Goal: Task Accomplishment & Management: Manage account settings

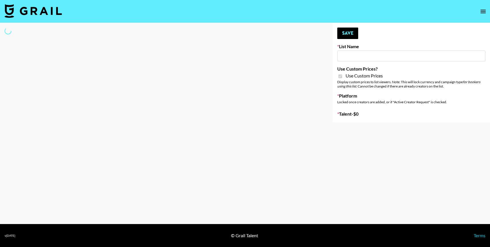
type input "Craftd"
checkbox input "true"
select select "Brand"
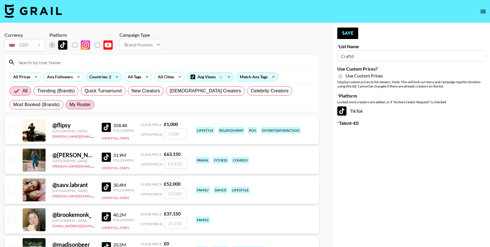
click at [83, 102] on span "My Roster" at bounding box center [79, 104] width 21 height 7
click at [69, 105] on input "My Roster" at bounding box center [69, 105] width 0 height 0
radio input "true"
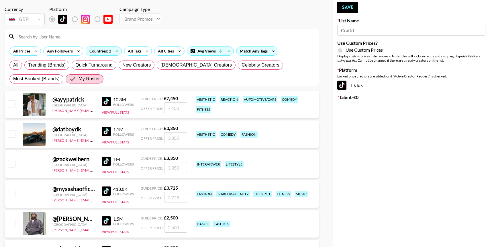
scroll to position [26, 0]
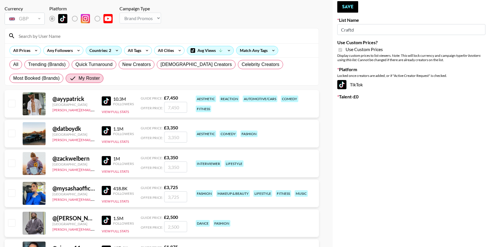
click at [14, 103] on input "checkbox" at bounding box center [11, 103] width 7 height 7
checkbox input "true"
click at [173, 110] on input "7450" at bounding box center [175, 107] width 23 height 11
type input "2500"
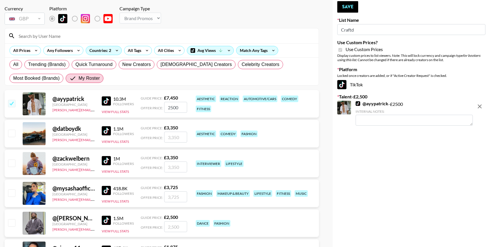
drag, startPoint x: 12, startPoint y: 134, endPoint x: 29, endPoint y: 134, distance: 16.6
click at [12, 134] on input "checkbox" at bounding box center [11, 133] width 7 height 7
checkbox input "true"
click at [172, 135] on input "3350" at bounding box center [175, 137] width 23 height 11
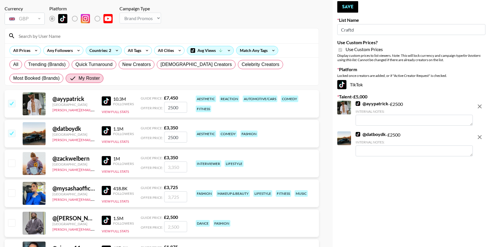
type input "2500"
click at [12, 161] on input "checkbox" at bounding box center [11, 162] width 7 height 7
checkbox input "true"
click at [171, 165] on input "3350" at bounding box center [175, 166] width 23 height 11
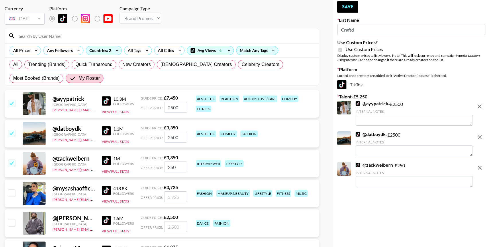
type input "2500"
radio input "true"
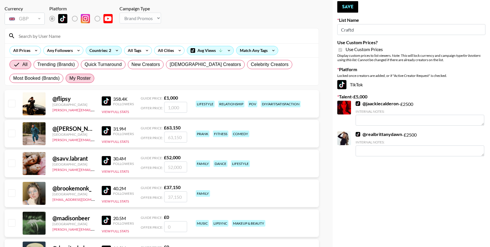
click at [78, 74] on label "My Roster" at bounding box center [80, 78] width 29 height 9
click at [69, 78] on input "My Roster" at bounding box center [69, 78] width 0 height 0
radio input "true"
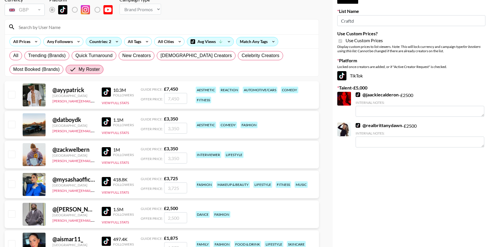
scroll to position [39, 0]
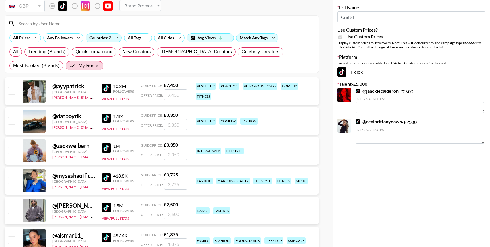
click at [11, 89] on input "checkbox" at bounding box center [11, 90] width 7 height 7
checkbox input "true"
type input "7450"
click at [11, 122] on input "checkbox" at bounding box center [11, 120] width 7 height 7
checkbox input "true"
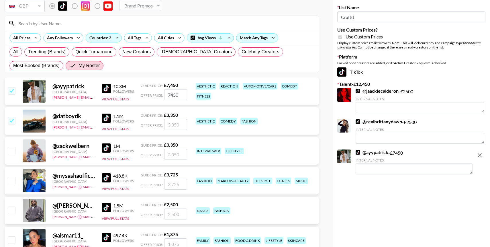
type input "3350"
click at [10, 146] on div at bounding box center [11, 151] width 9 height 10
click at [10, 155] on div at bounding box center [11, 151] width 9 height 10
click at [11, 151] on input "checkbox" at bounding box center [11, 150] width 7 height 7
checkbox input "true"
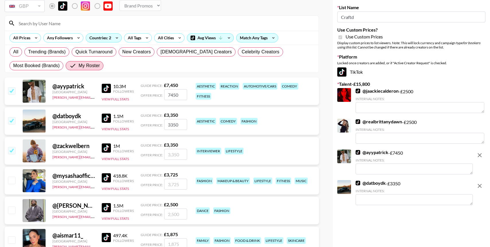
type input "3350"
click at [13, 180] on input "checkbox" at bounding box center [11, 180] width 7 height 7
checkbox input "true"
type input "3725"
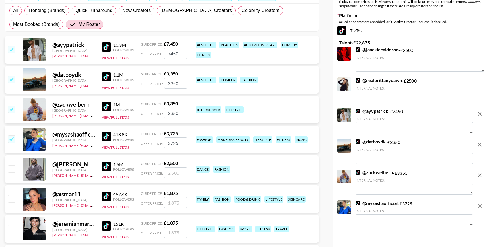
scroll to position [81, 0]
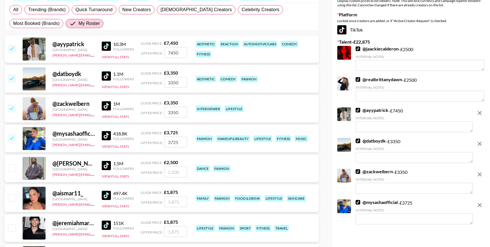
click at [12, 201] on div at bounding box center [11, 198] width 9 height 10
click at [11, 196] on input "checkbox" at bounding box center [11, 197] width 7 height 7
checkbox input "true"
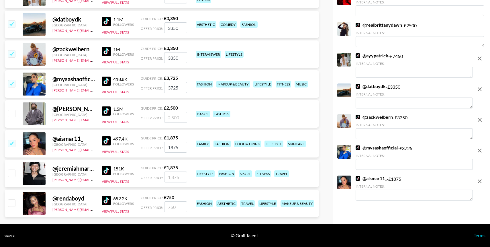
scroll to position [135, 0]
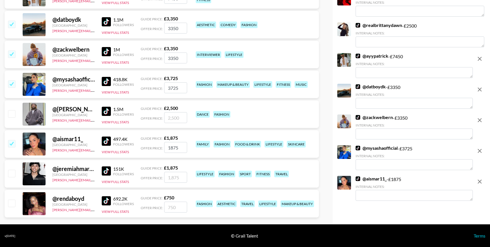
click at [173, 148] on input "1875" at bounding box center [175, 147] width 23 height 11
type input "25"
checkbox input "false"
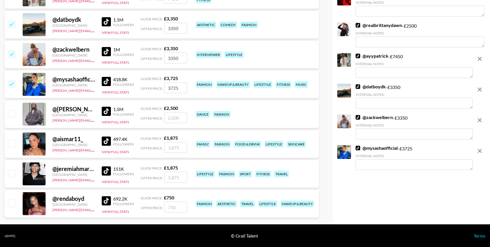
checkbox input "true"
type input "2500"
click at [171, 85] on input "3725" at bounding box center [175, 87] width 23 height 11
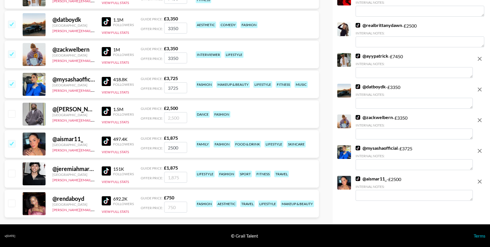
radio input "true"
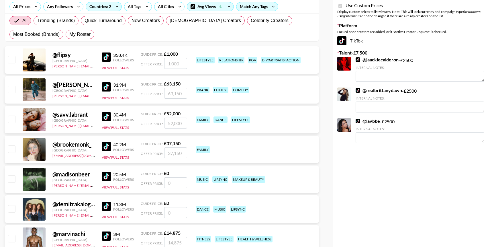
scroll to position [0, 0]
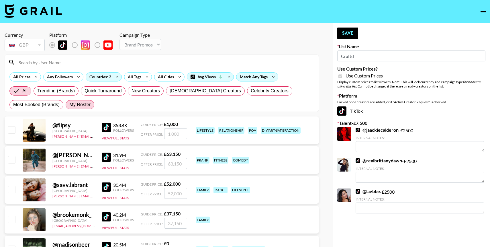
click at [84, 101] on span "My Roster" at bounding box center [79, 104] width 21 height 7
click at [69, 105] on input "My Roster" at bounding box center [69, 105] width 0 height 0
radio input "true"
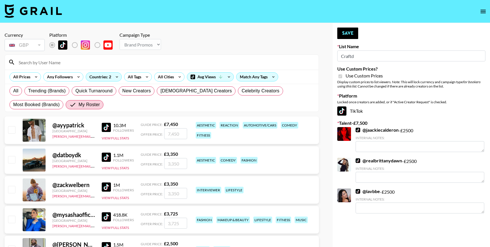
click at [13, 133] on input "checkbox" at bounding box center [11, 129] width 7 height 7
checkbox input "true"
click at [179, 136] on input "7450" at bounding box center [175, 133] width 23 height 11
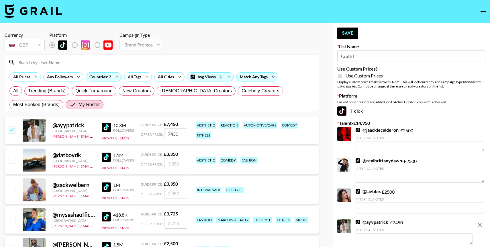
click at [179, 136] on input "7450" at bounding box center [175, 133] width 23 height 11
type input "2500"
click at [347, 36] on button "Save" at bounding box center [347, 33] width 21 height 11
radio input "true"
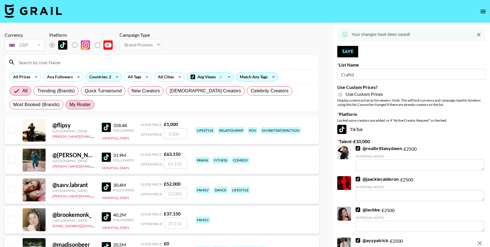
click at [86, 105] on span "My Roster" at bounding box center [79, 104] width 21 height 7
click at [69, 105] on input "My Roster" at bounding box center [69, 105] width 0 height 0
radio input "true"
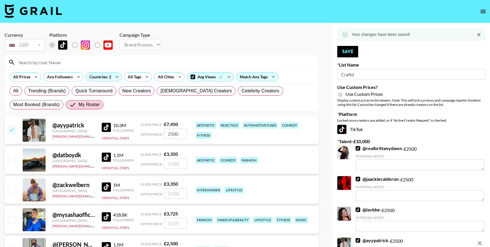
click at [12, 162] on input "checkbox" at bounding box center [11, 159] width 7 height 7
checkbox input "true"
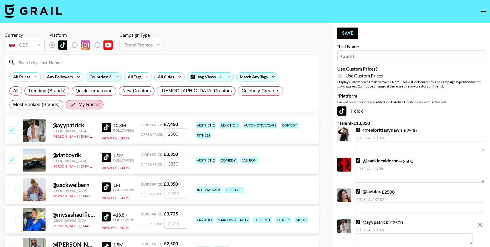
click at [170, 161] on input "3350" at bounding box center [175, 163] width 23 height 11
type input "2500"
click at [342, 36] on button "Save" at bounding box center [347, 33] width 21 height 11
radio input "true"
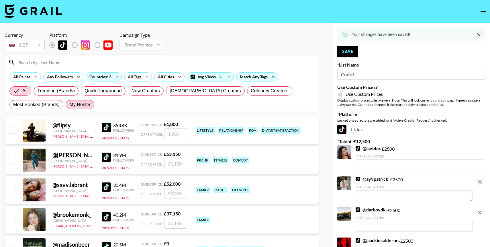
click at [85, 105] on span "My Roster" at bounding box center [79, 104] width 21 height 7
click at [69, 105] on input "My Roster" at bounding box center [69, 105] width 0 height 0
radio input "true"
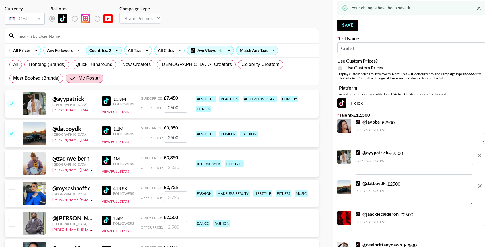
scroll to position [28, 0]
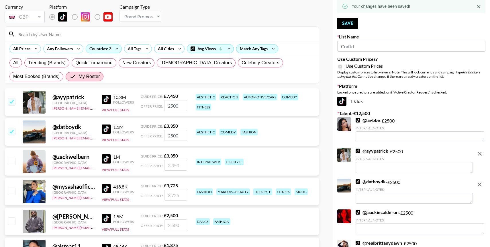
click at [14, 160] on input "checkbox" at bounding box center [11, 161] width 7 height 7
checkbox input "true"
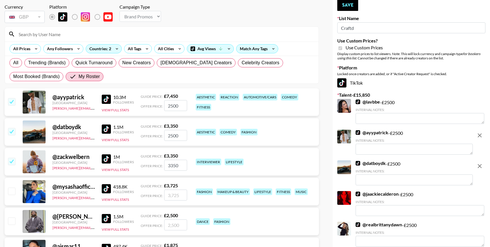
click at [170, 165] on input "3350" at bounding box center [175, 165] width 23 height 11
type input "2500"
click at [276, 167] on div "@ zackwelbern [GEOGRAPHIC_DATA] [PERSON_NAME][EMAIL_ADDRESS][DOMAIN_NAME] 1M Fo…" at bounding box center [162, 162] width 315 height 28
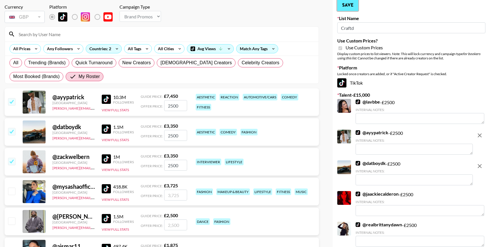
click at [341, 7] on button "Save" at bounding box center [347, 4] width 21 height 11
radio input "true"
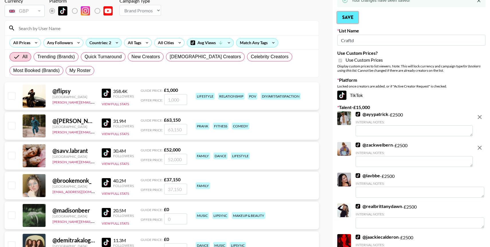
scroll to position [35, 0]
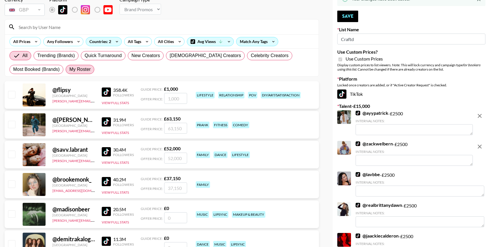
click at [74, 71] on span "My Roster" at bounding box center [79, 69] width 21 height 7
click at [69, 69] on input "My Roster" at bounding box center [69, 69] width 0 height 0
radio input "true"
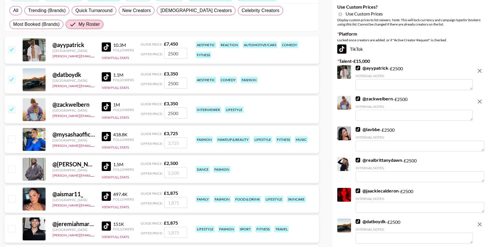
scroll to position [95, 0]
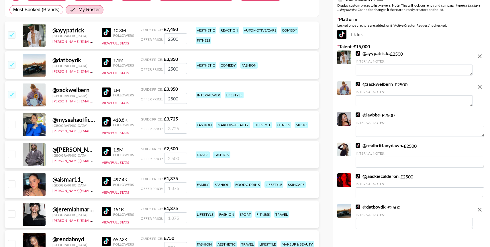
click at [11, 126] on input "checkbox" at bounding box center [11, 124] width 7 height 7
checkbox input "true"
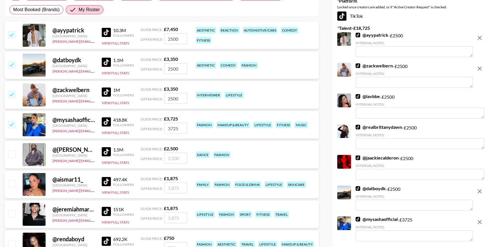
click at [171, 131] on input "3725" at bounding box center [175, 128] width 23 height 11
type input "2500"
click at [254, 135] on div "@ mysashaofficial [GEOGRAPHIC_DATA] [PERSON_NAME][EMAIL_ADDRESS][DOMAIN_NAME] 4…" at bounding box center [162, 125] width 315 height 28
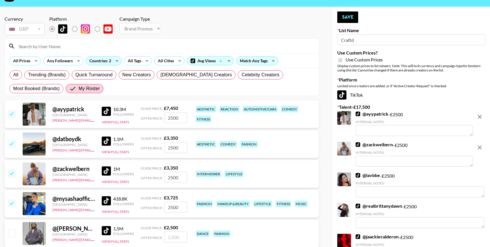
scroll to position [15, 0]
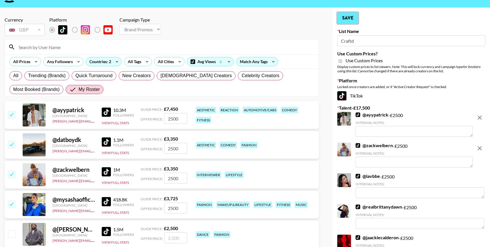
click at [351, 17] on button "Save" at bounding box center [347, 17] width 21 height 11
radio input "true"
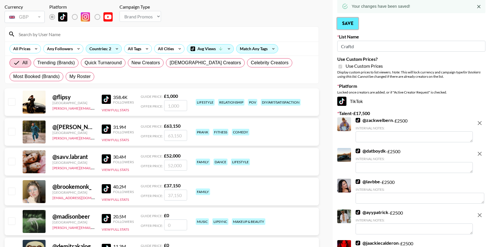
scroll to position [21, 0]
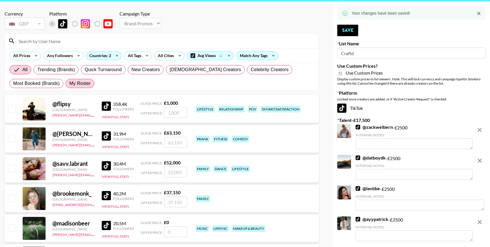
click at [83, 83] on span "My Roster" at bounding box center [79, 83] width 21 height 7
click at [69, 83] on input "My Roster" at bounding box center [69, 83] width 0 height 0
radio input "true"
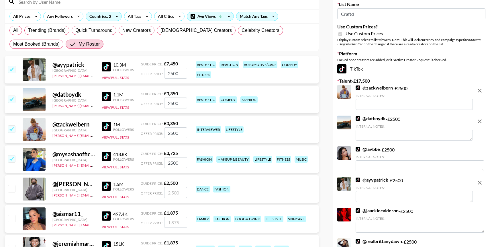
scroll to position [81, 0]
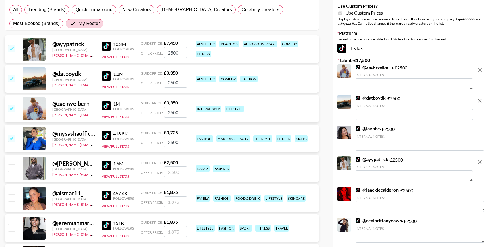
click at [10, 201] on input "checkbox" at bounding box center [11, 197] width 7 height 7
checkbox input "true"
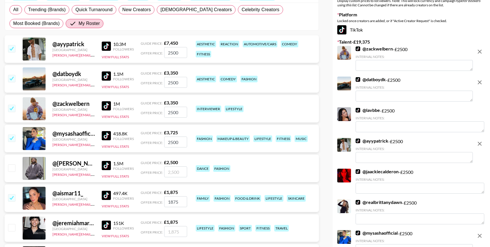
click at [173, 204] on input "1875" at bounding box center [175, 201] width 23 height 11
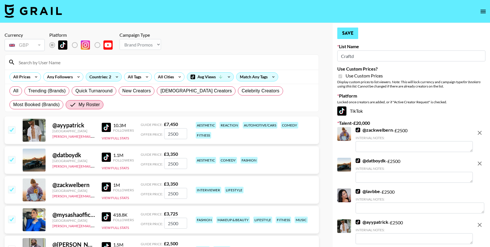
type input "2500"
click at [349, 32] on button "Save" at bounding box center [347, 33] width 21 height 11
radio input "true"
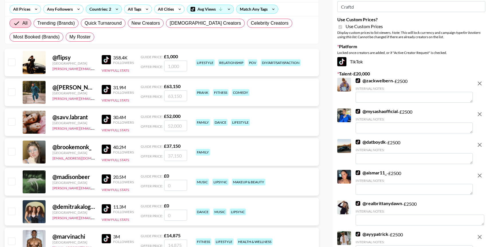
scroll to position [68, 0]
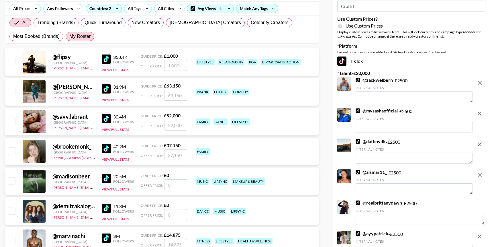
click at [93, 36] on label "My Roster" at bounding box center [80, 36] width 29 height 9
click at [69, 36] on input "My Roster" at bounding box center [69, 36] width 0 height 0
radio input "true"
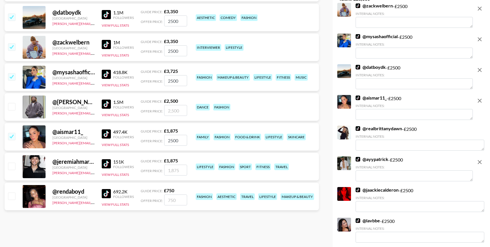
scroll to position [142, 0]
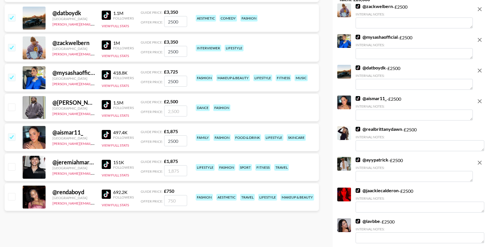
click at [14, 108] on input "checkbox" at bounding box center [11, 107] width 7 height 7
checkbox input "true"
type input "2500"
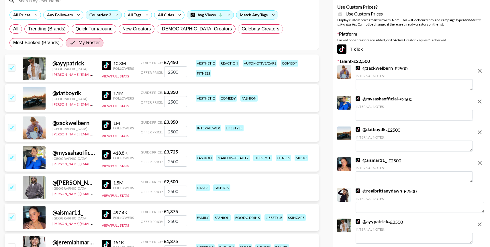
scroll to position [0, 0]
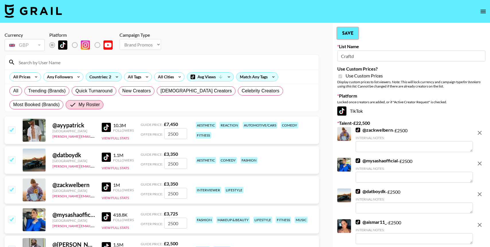
click at [349, 34] on button "Save" at bounding box center [347, 33] width 21 height 11
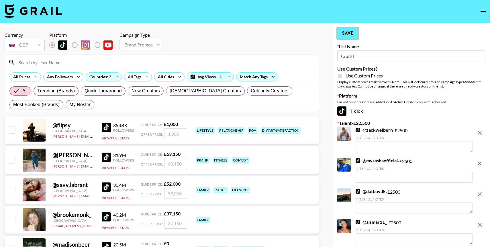
radio input "true"
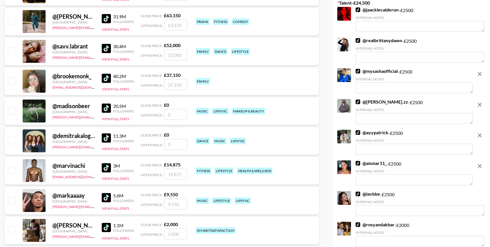
scroll to position [134, 0]
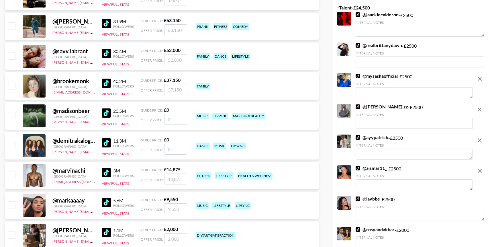
click at [480, 108] on icon "remove" at bounding box center [480, 109] width 7 height 7
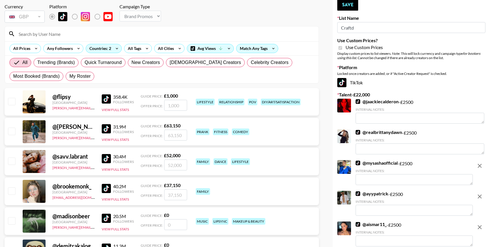
scroll to position [0, 0]
